Goal: Obtain resource: Obtain resource

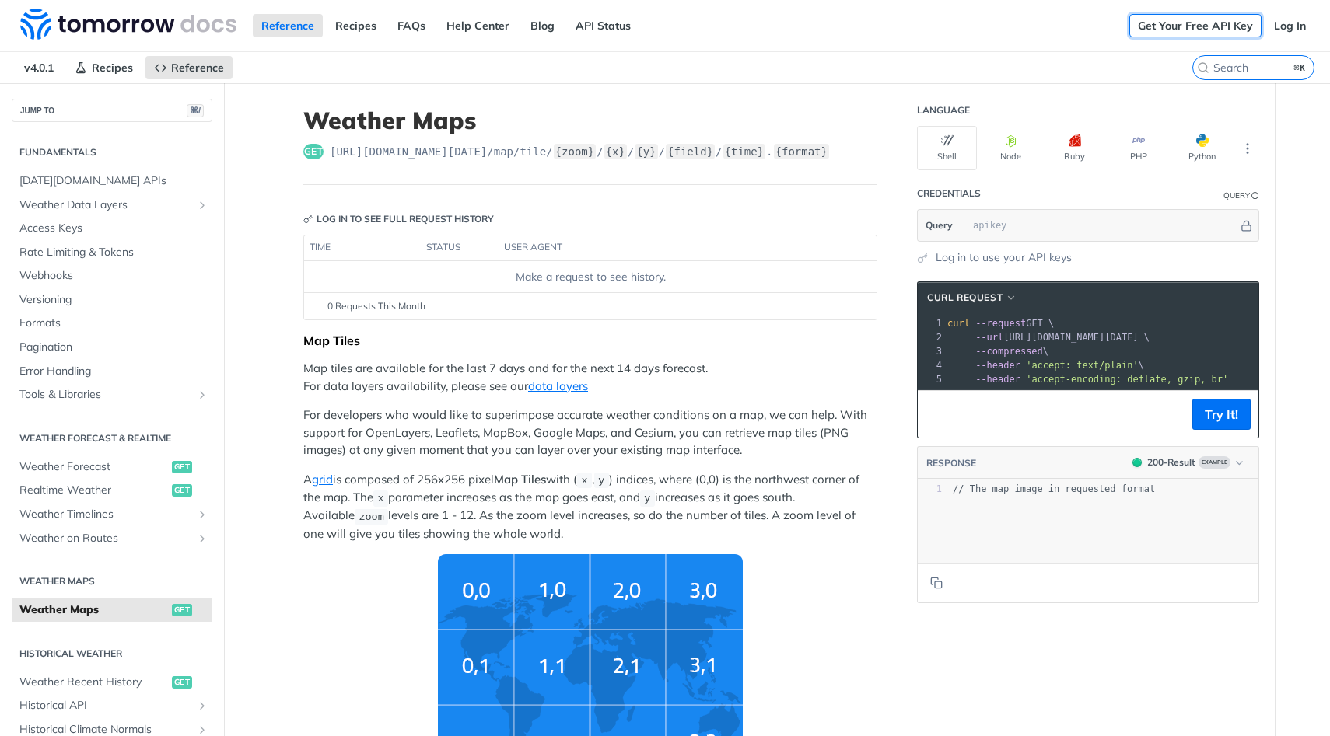
click at [1167, 30] on link "Get Your Free API Key" at bounding box center [1195, 25] width 132 height 23
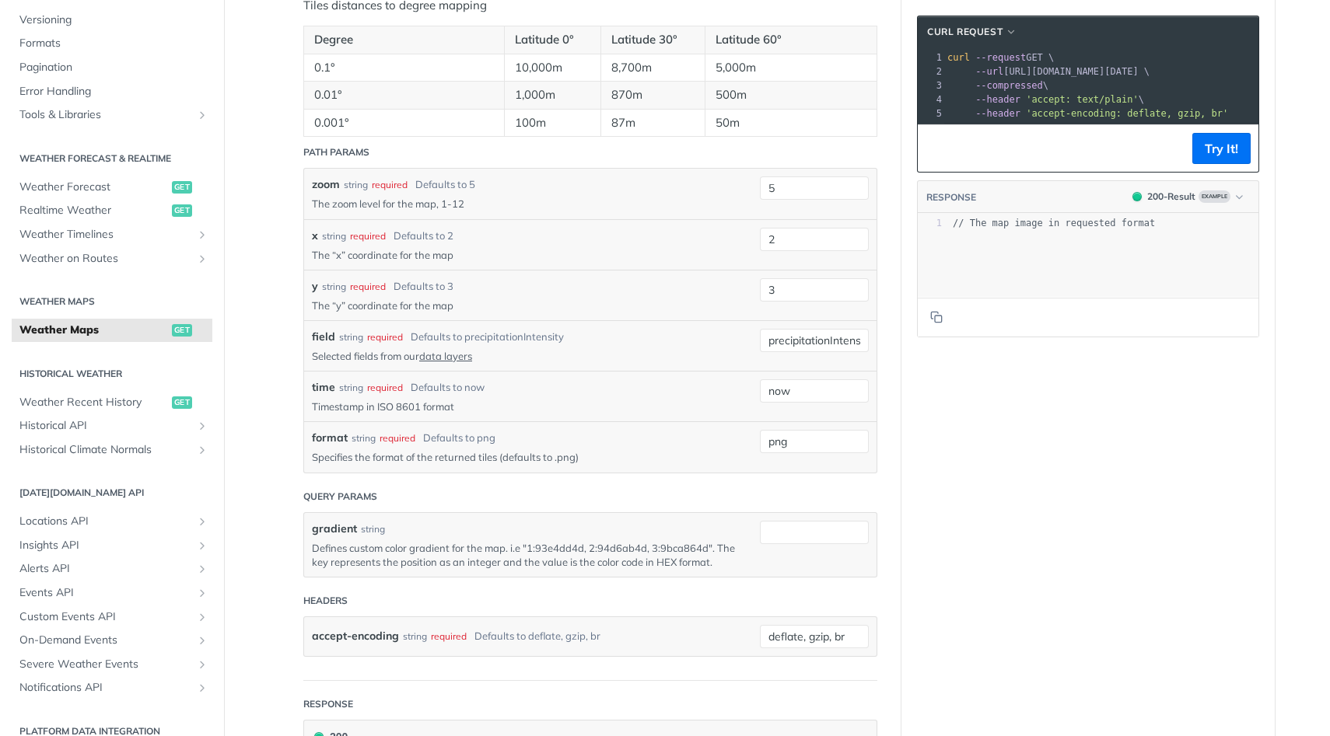
scroll to position [1576, 0]
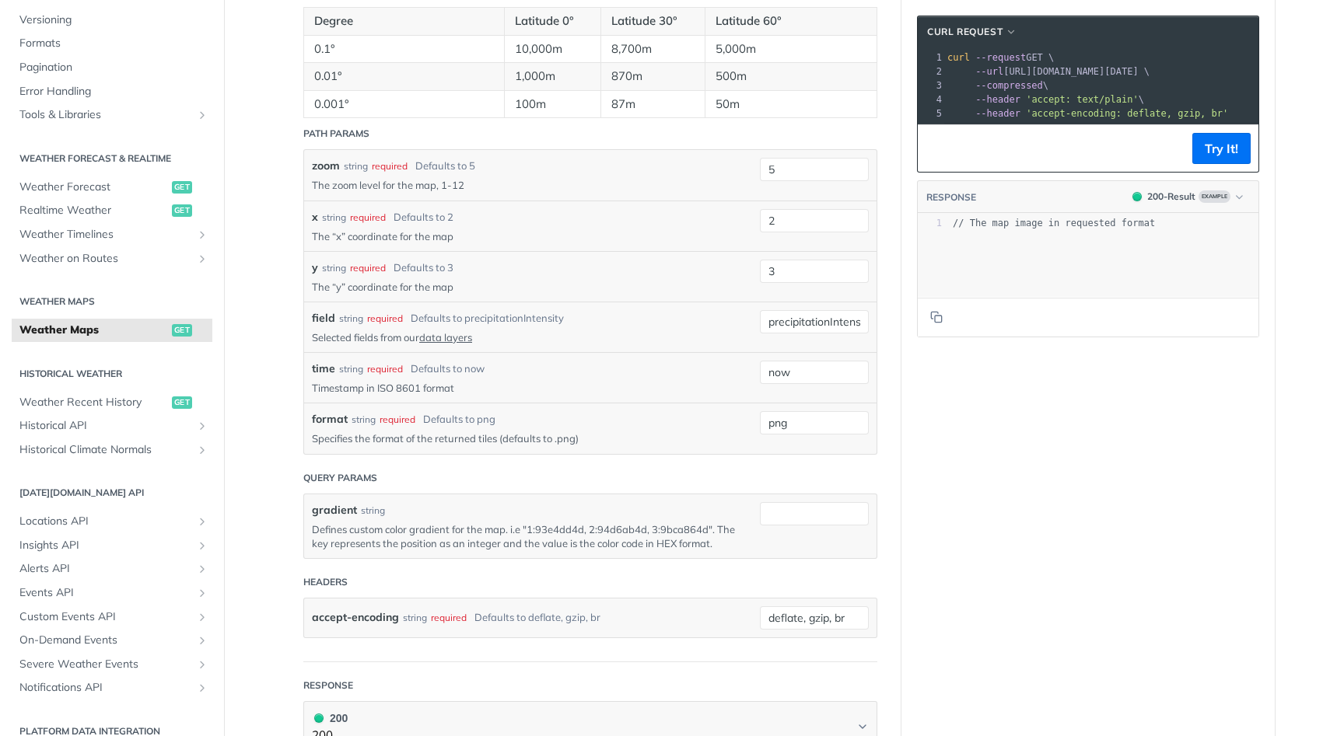
click at [475, 554] on div "gradient string Defines custom color gradient for the map. i.e "1:93e4dd4d, 2:9…" at bounding box center [590, 526] width 572 height 64
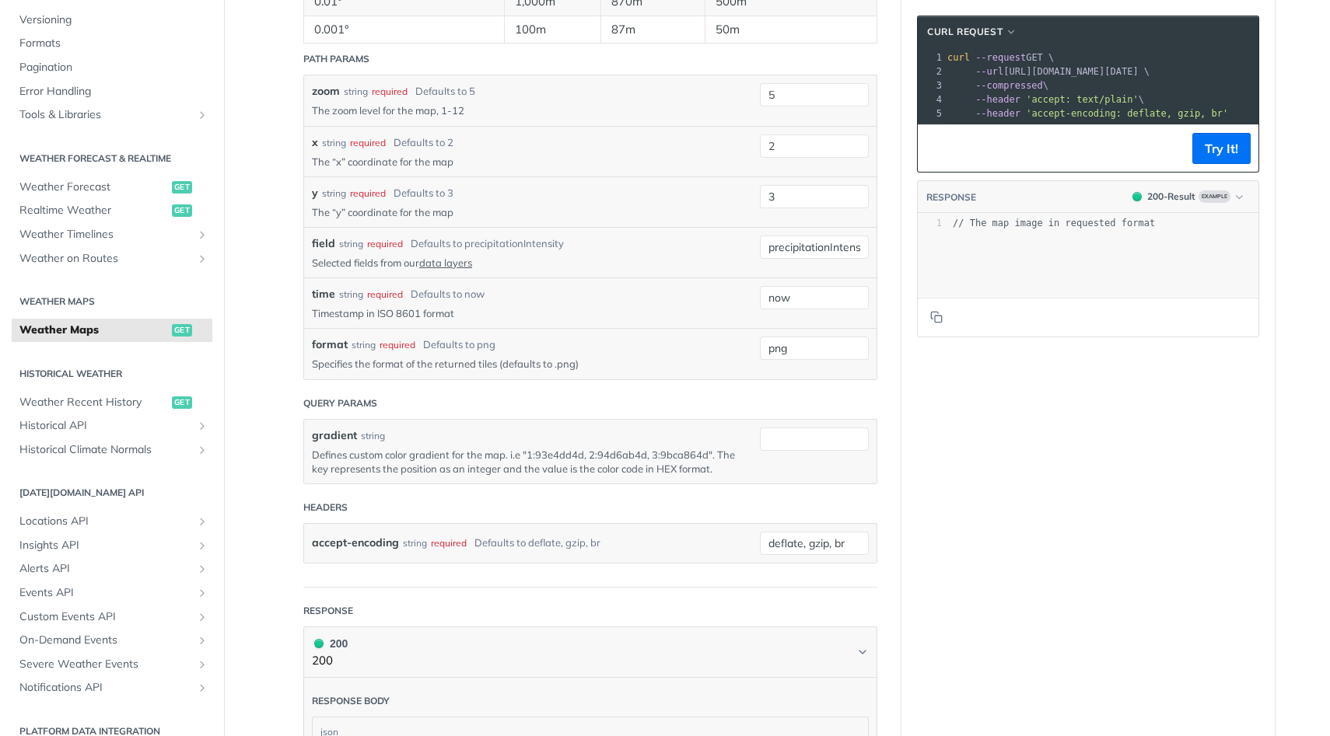
scroll to position [1653, 0]
click at [422, 292] on div "Defaults to now" at bounding box center [448, 293] width 74 height 16
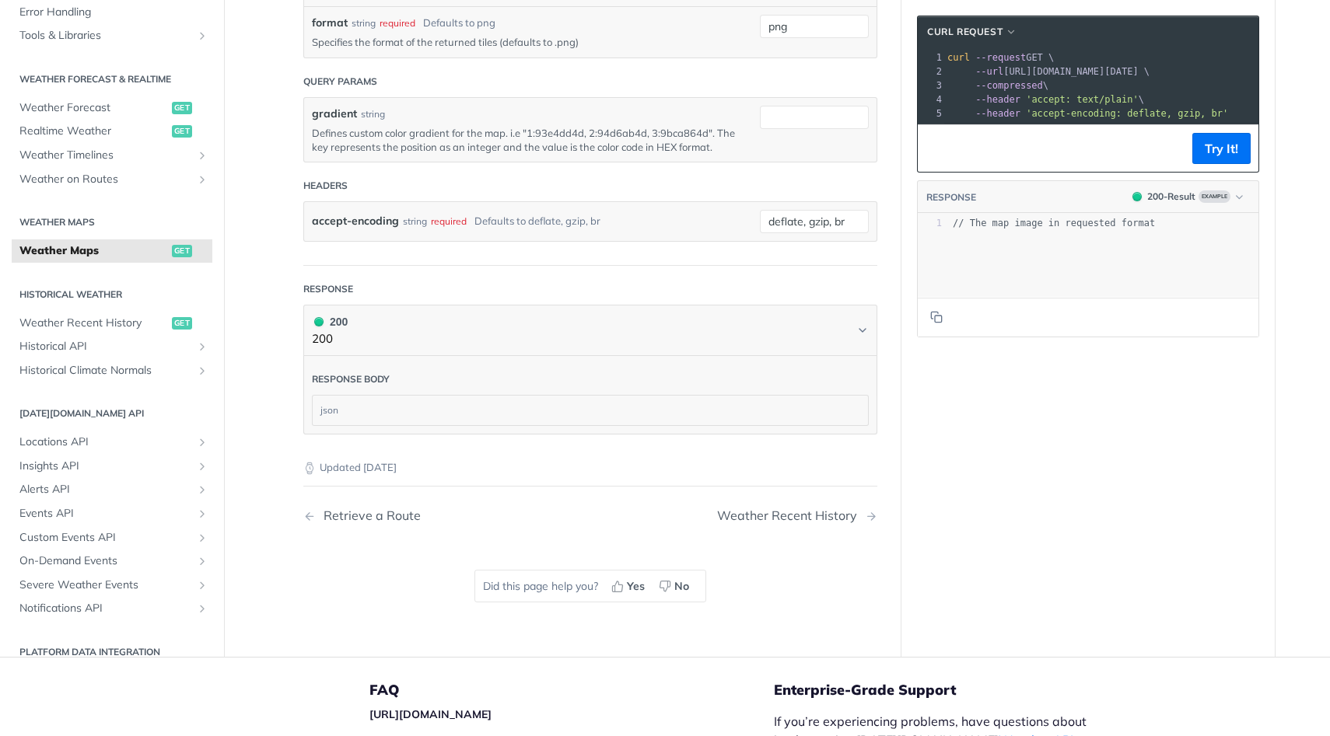
scroll to position [1973, 0]
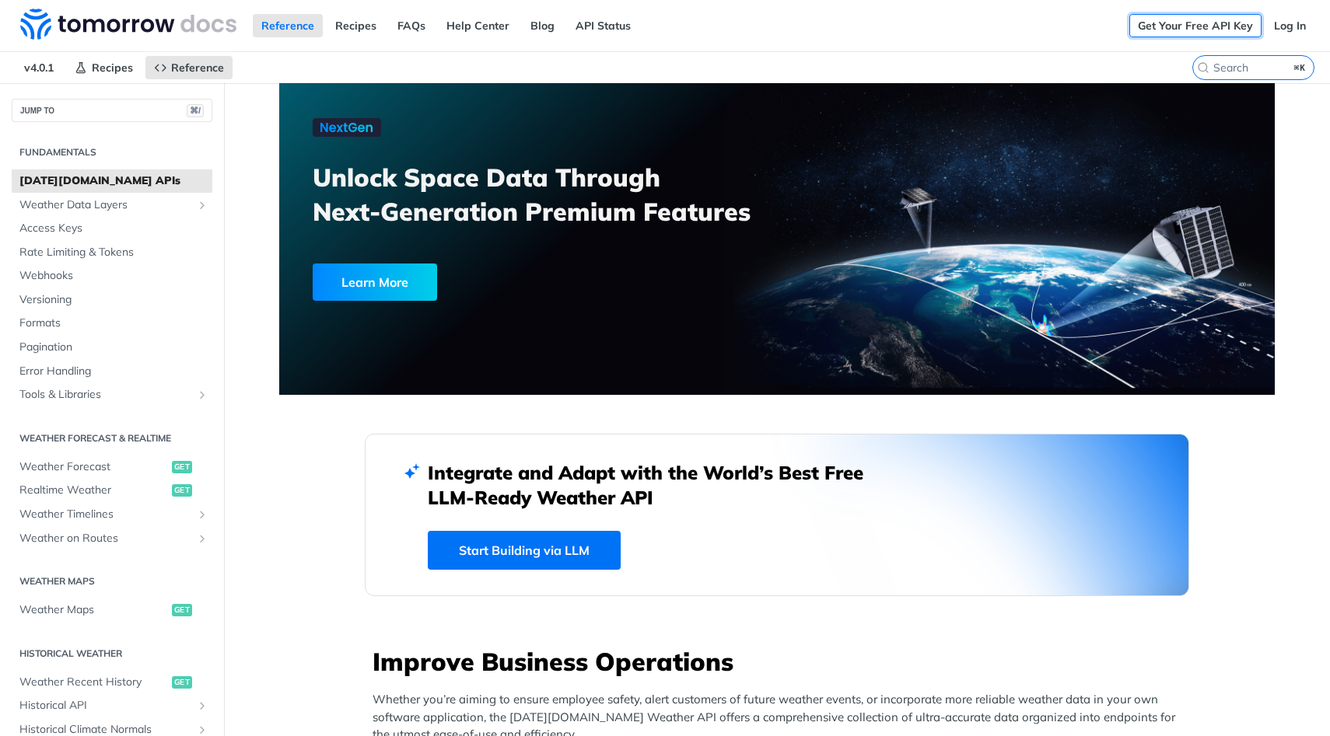
click at [1172, 23] on link "Get Your Free API Key" at bounding box center [1195, 25] width 132 height 23
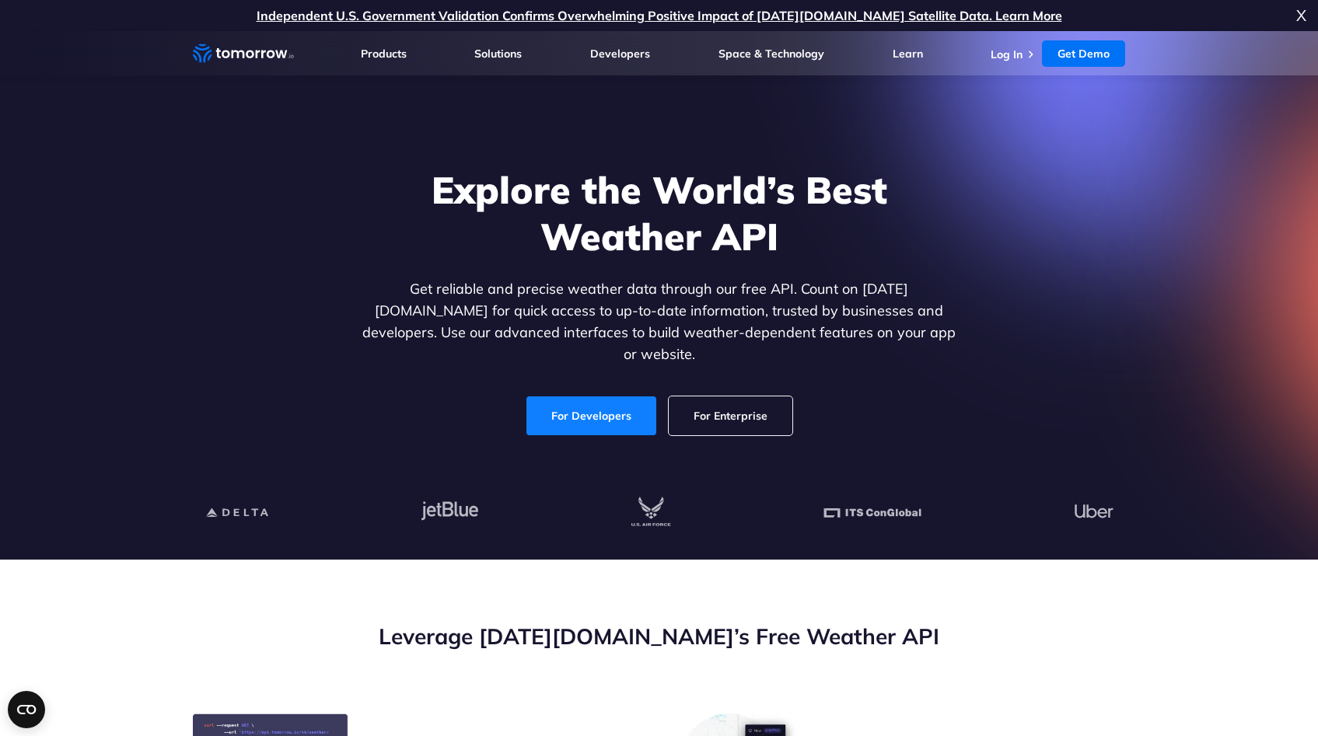
click at [610, 407] on link "For Developers" at bounding box center [591, 416] width 130 height 39
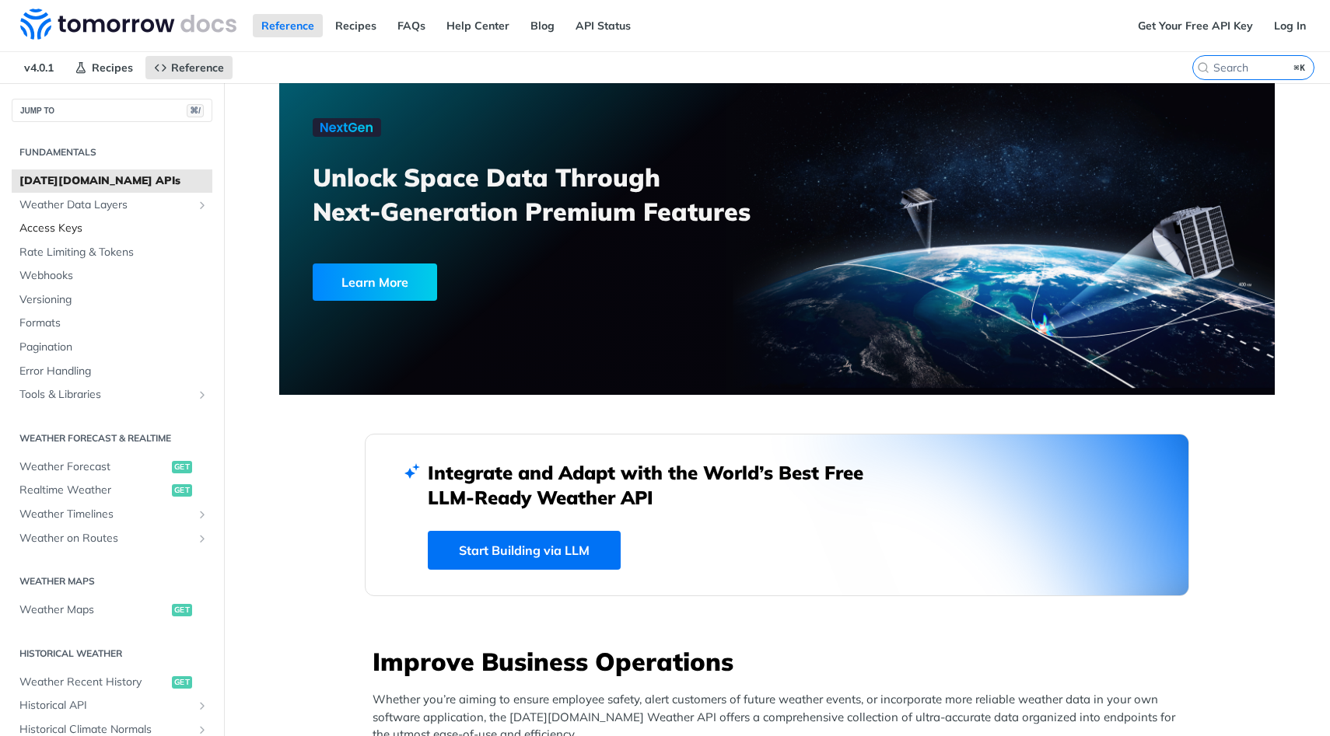
click at [122, 232] on span "Access Keys" at bounding box center [113, 229] width 189 height 16
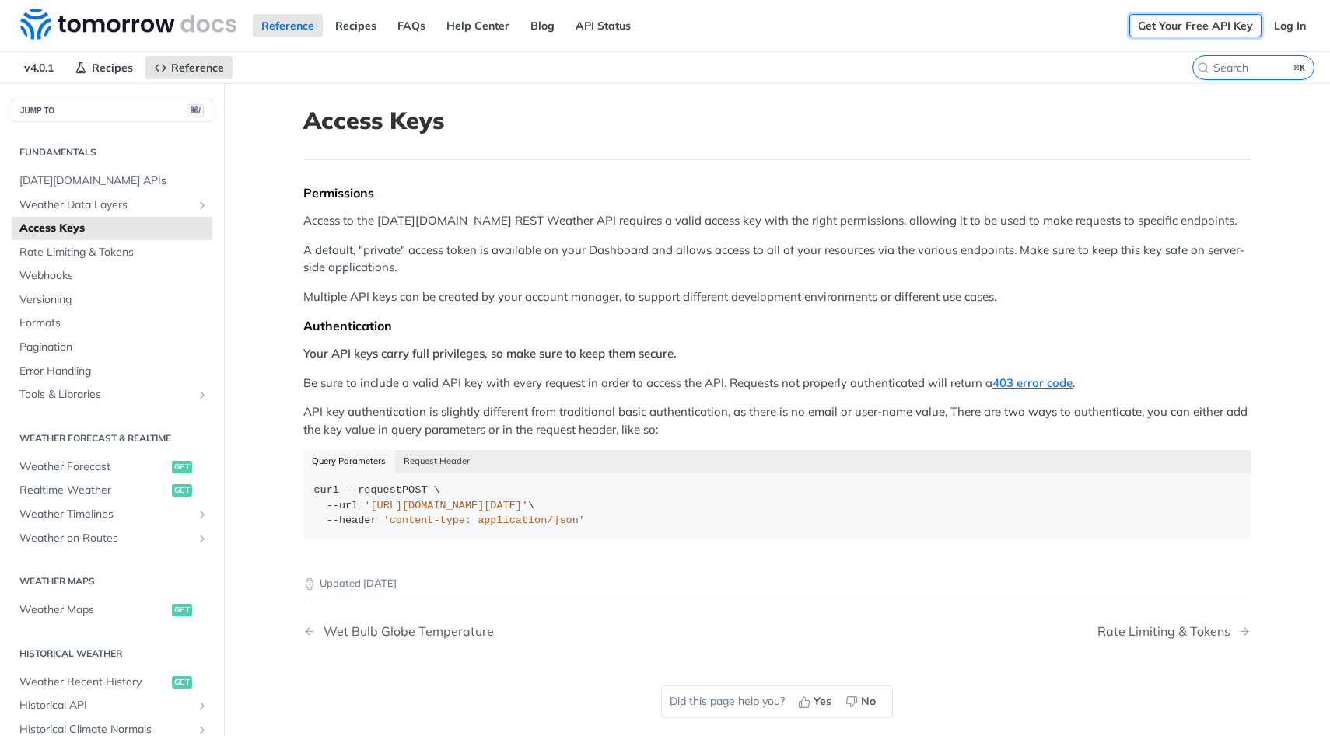
click at [1206, 21] on link "Get Your Free API Key" at bounding box center [1195, 25] width 132 height 23
